Goal: Task Accomplishment & Management: Manage account settings

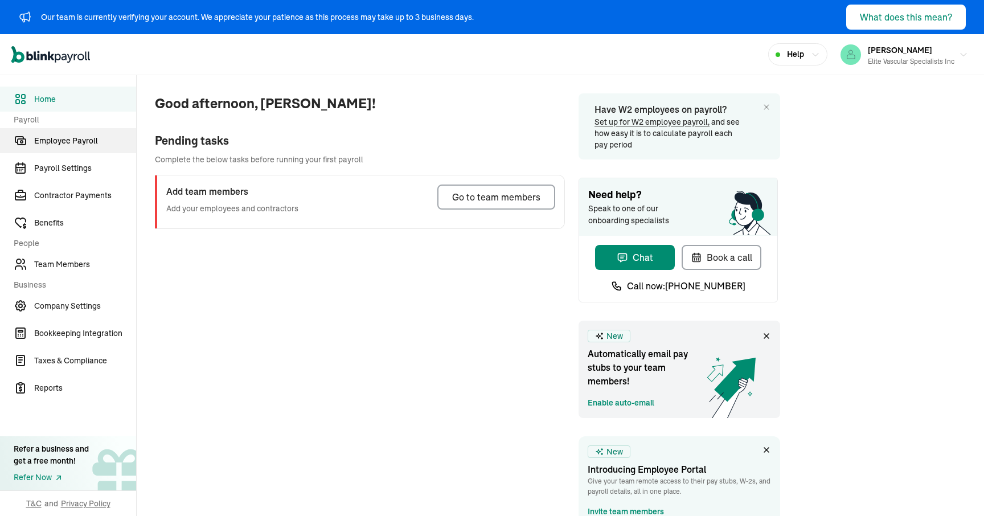
click at [92, 138] on span "Employee Payroll" at bounding box center [85, 141] width 102 height 12
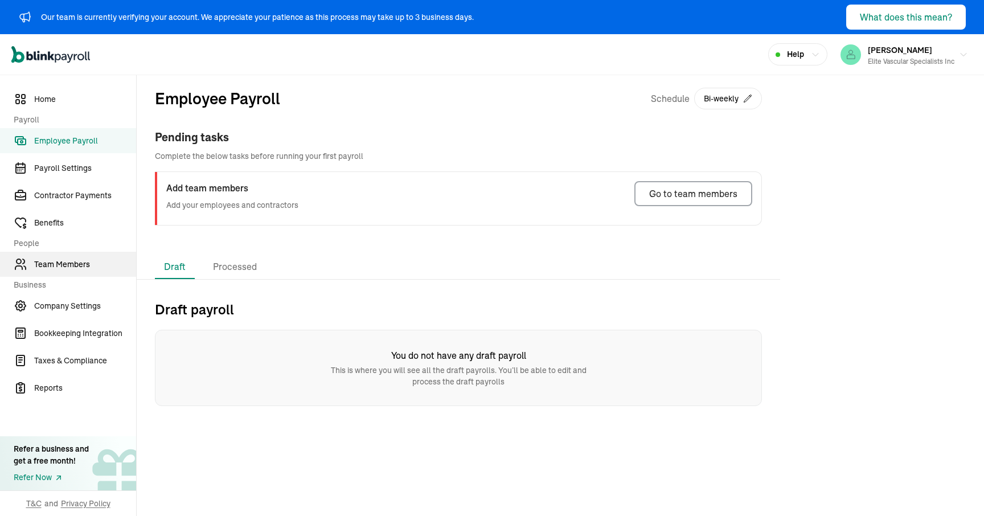
click at [71, 259] on span "Team Members" at bounding box center [85, 265] width 102 height 12
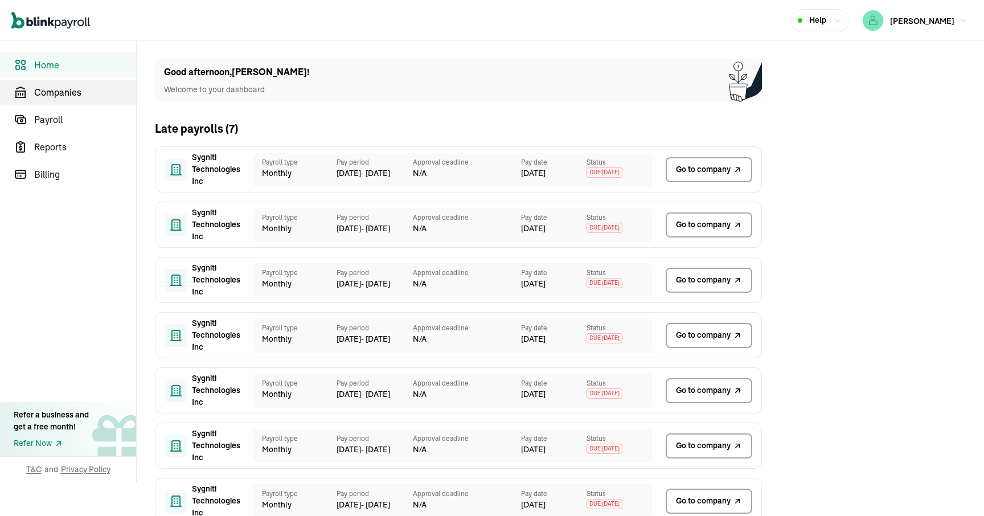
click at [74, 88] on span "Companies" at bounding box center [85, 92] width 102 height 14
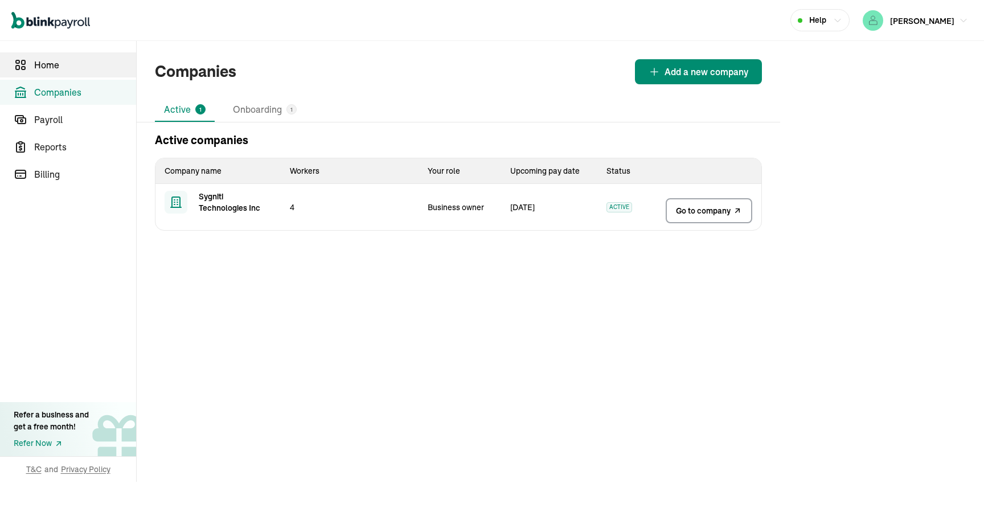
click at [71, 67] on span "Home" at bounding box center [85, 65] width 102 height 14
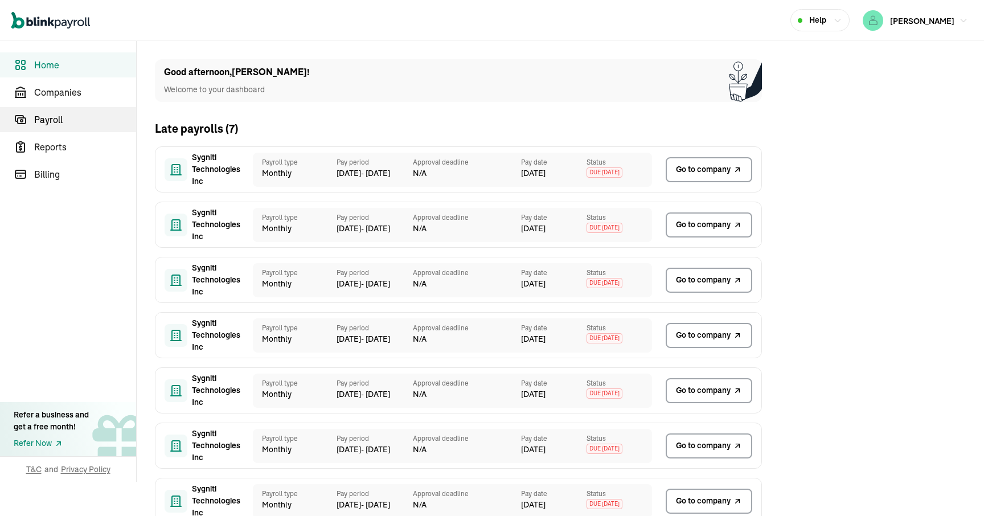
click at [65, 116] on span "Payroll" at bounding box center [85, 120] width 102 height 14
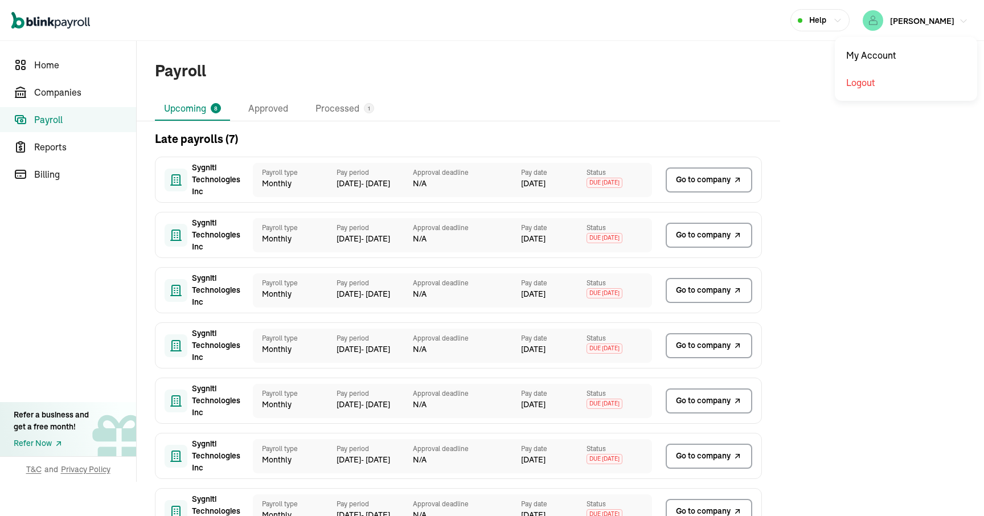
click at [944, 25] on span "[PERSON_NAME]" at bounding box center [922, 21] width 64 height 10
click at [928, 21] on span "[PERSON_NAME]" at bounding box center [922, 21] width 64 height 10
click at [82, 97] on span "Companies" at bounding box center [85, 92] width 102 height 14
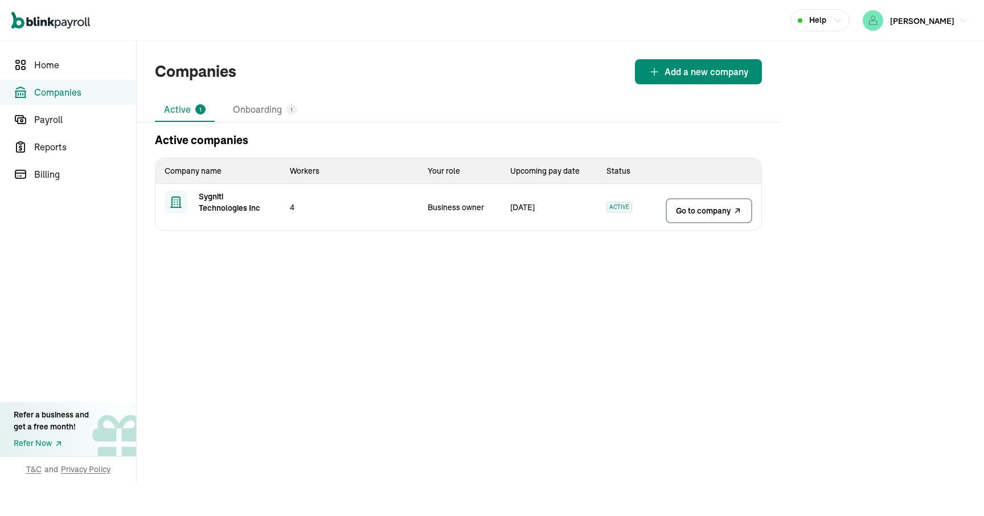
click at [707, 217] on link "Go to company" at bounding box center [709, 210] width 87 height 25
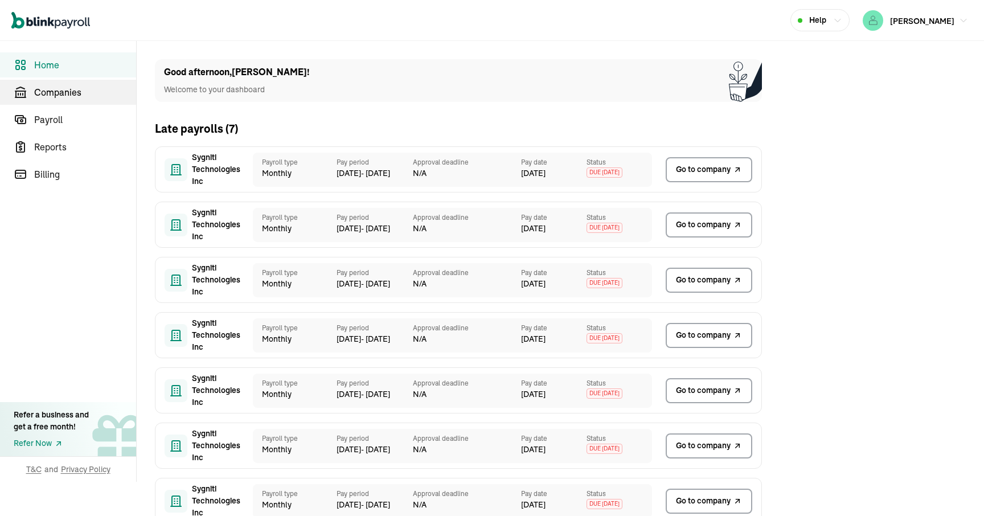
click at [74, 88] on span "Companies" at bounding box center [85, 92] width 102 height 14
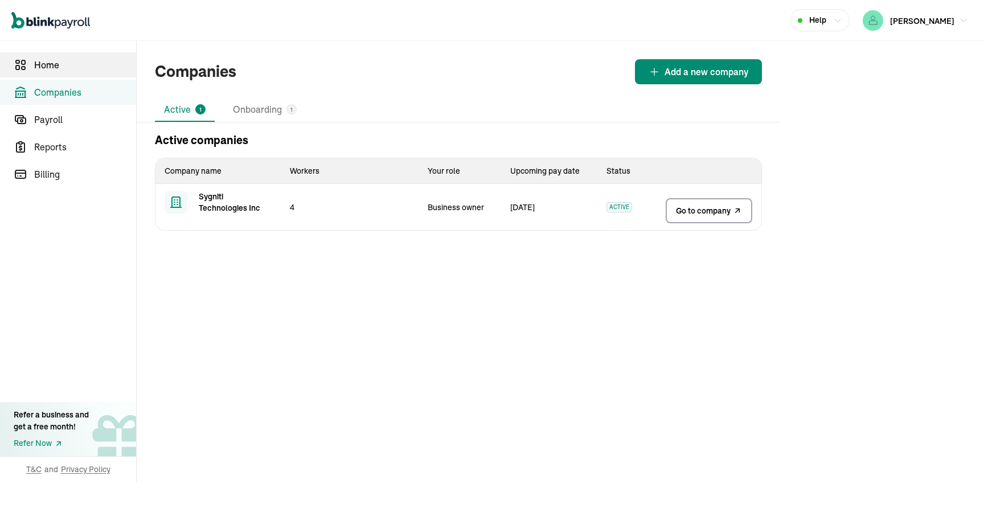
click at [71, 67] on span "Home" at bounding box center [85, 65] width 102 height 14
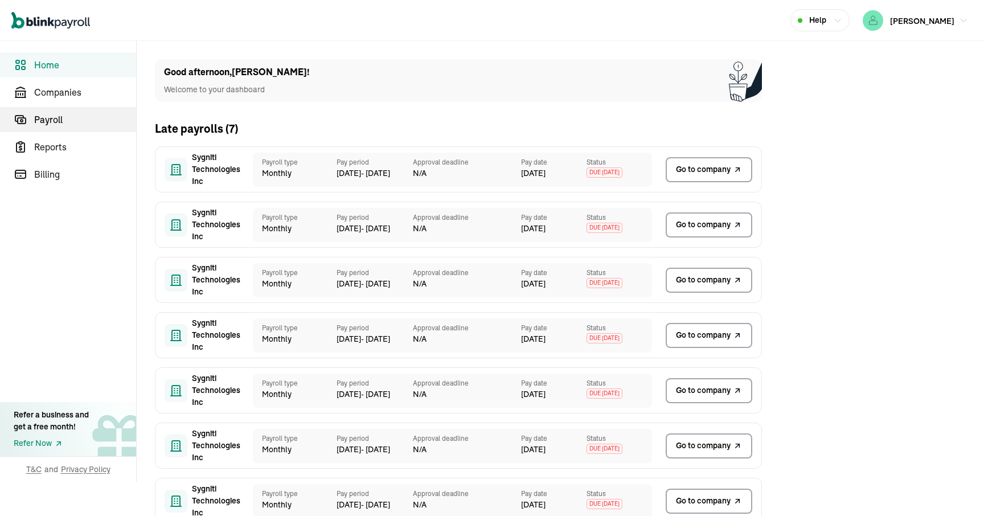
click at [65, 116] on span "Payroll" at bounding box center [85, 120] width 102 height 14
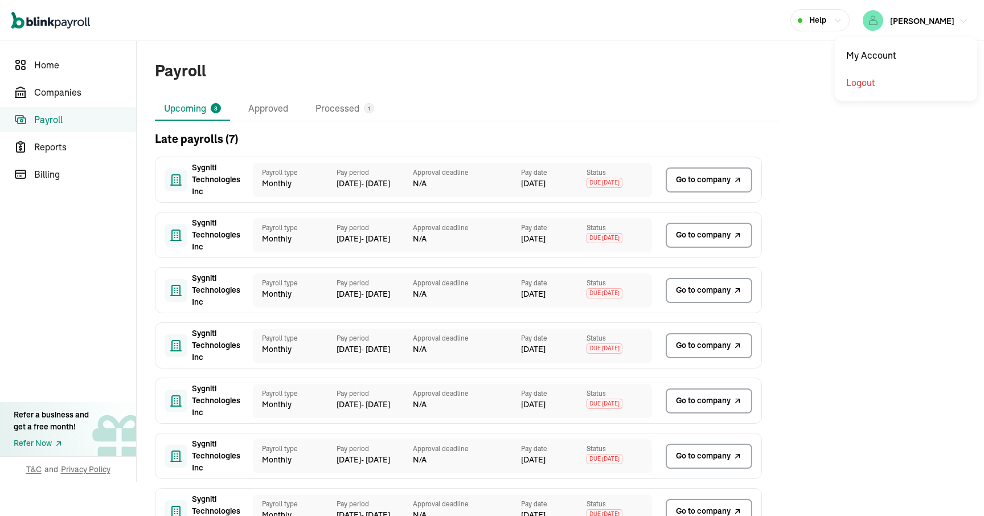
click at [944, 25] on span "[PERSON_NAME]" at bounding box center [922, 21] width 64 height 10
click at [928, 21] on span "[PERSON_NAME]" at bounding box center [922, 21] width 64 height 10
click at [82, 97] on span "Companies" at bounding box center [85, 92] width 102 height 14
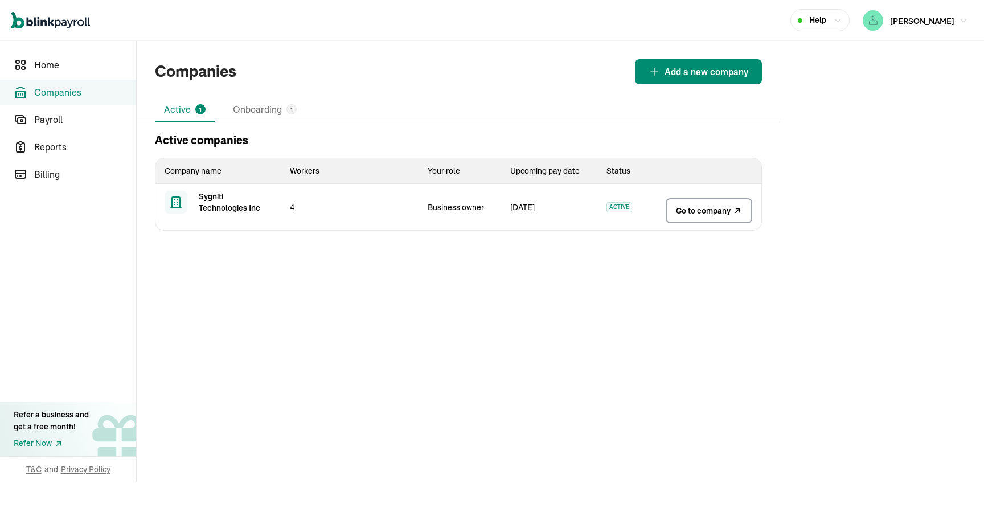
click at [707, 217] on link "Go to company" at bounding box center [709, 210] width 87 height 25
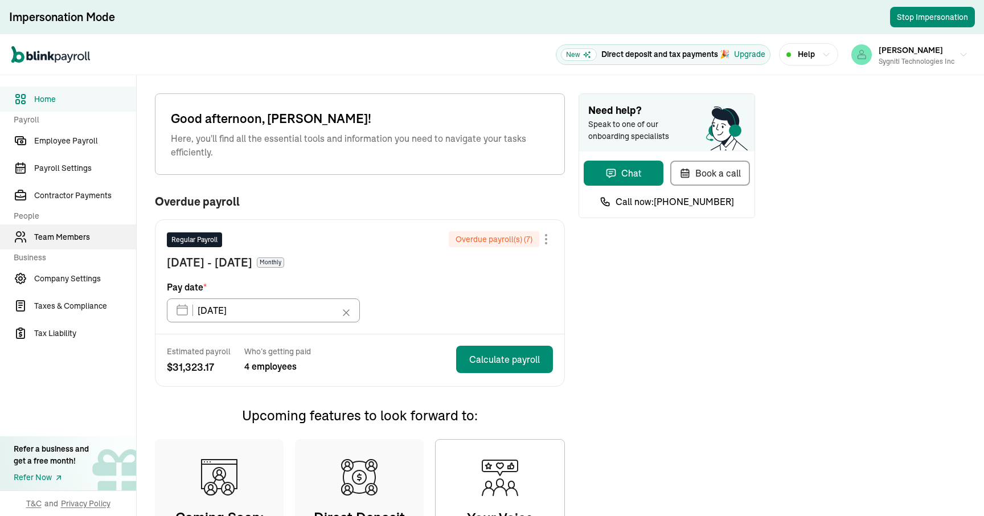
click at [68, 239] on span "Team Members" at bounding box center [85, 237] width 102 height 12
